Goal: Task Accomplishment & Management: Manage account settings

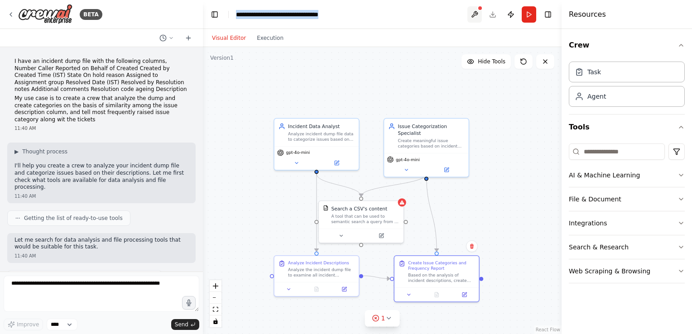
scroll to position [650, 0]
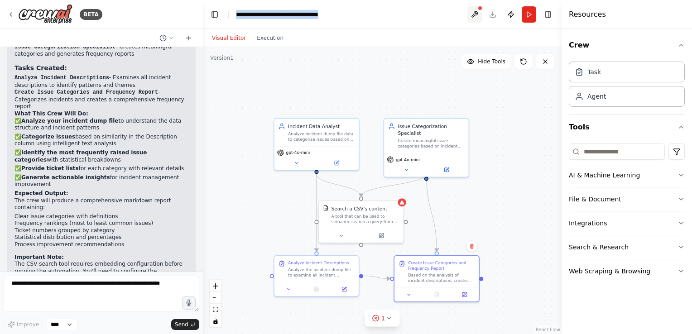
click at [477, 12] on button at bounding box center [474, 14] width 14 height 16
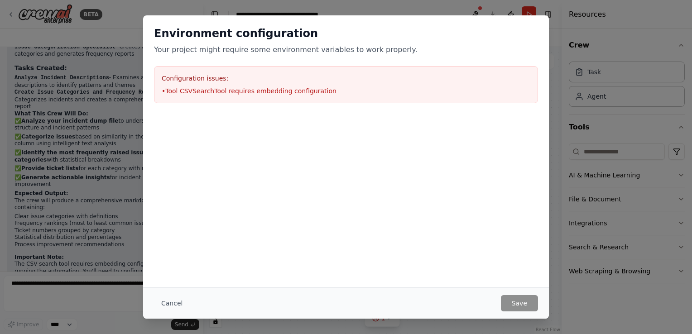
click at [621, 36] on div "Environment configuration Your project might require some environment variables…" at bounding box center [346, 167] width 692 height 334
click at [170, 302] on button "Cancel" at bounding box center [172, 303] width 36 height 16
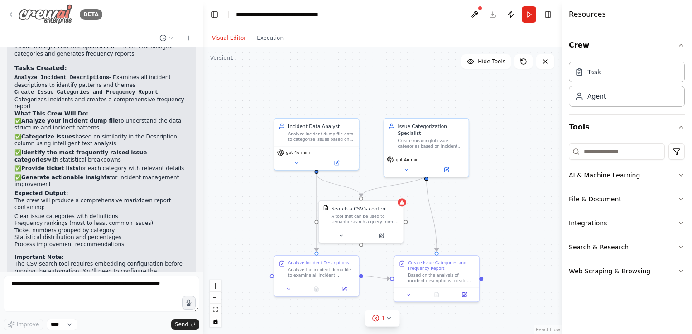
click at [13, 15] on icon at bounding box center [10, 14] width 7 height 7
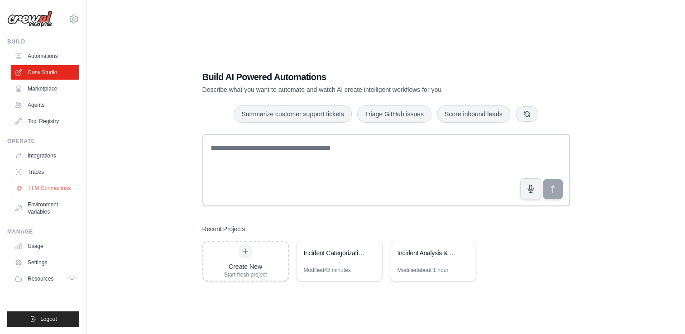
click at [52, 186] on link "LLM Connections" at bounding box center [46, 188] width 68 height 14
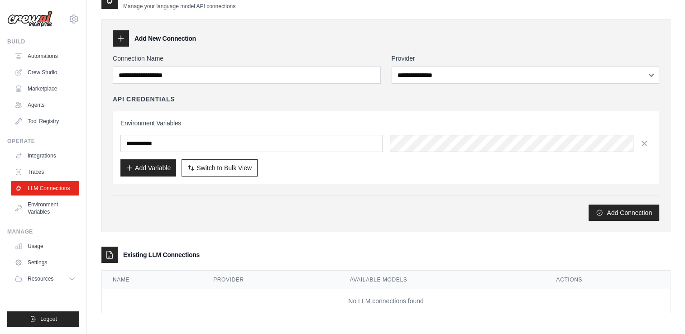
scroll to position [18, 0]
